Goal: Check status

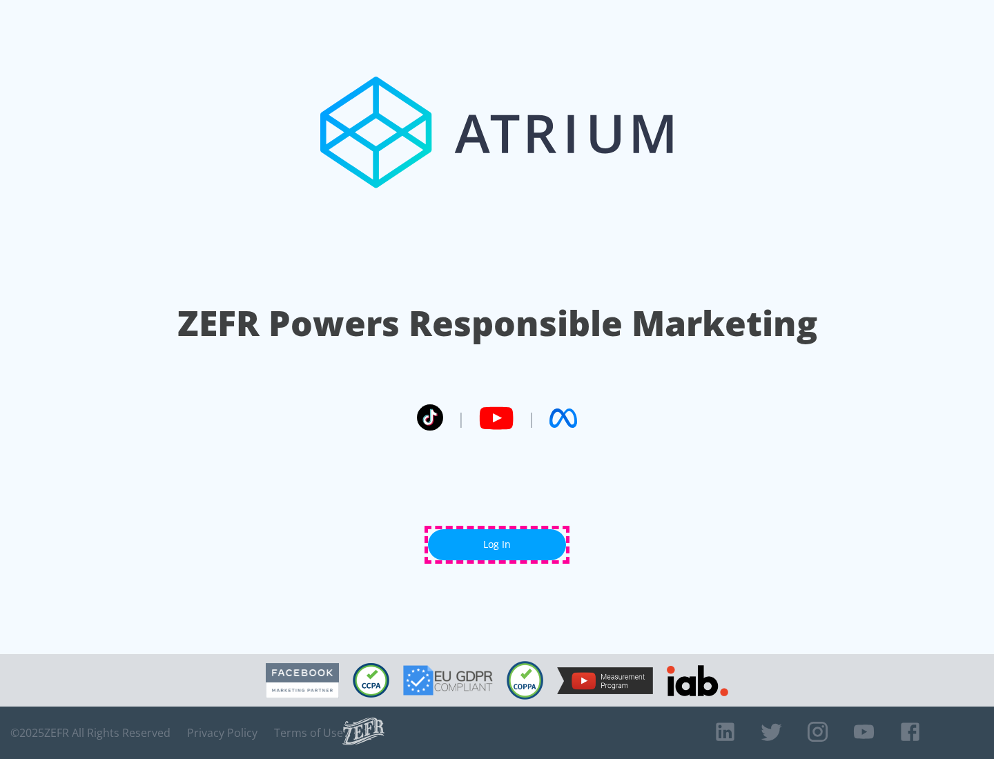
click at [497, 545] on link "Log In" at bounding box center [497, 544] width 138 height 31
